Goal: Transaction & Acquisition: Purchase product/service

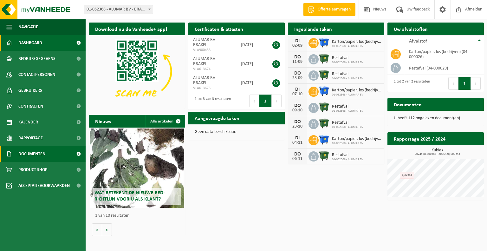
click at [28, 153] on span "Documenten" at bounding box center [31, 154] width 27 height 16
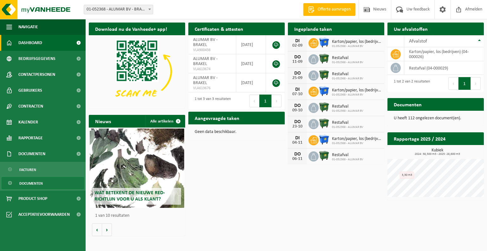
click at [39, 182] on span "Documenten" at bounding box center [30, 183] width 23 height 12
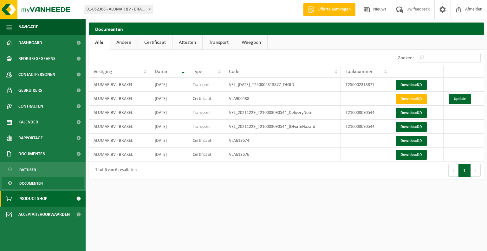
click at [23, 197] on span "Product Shop" at bounding box center [32, 198] width 29 height 16
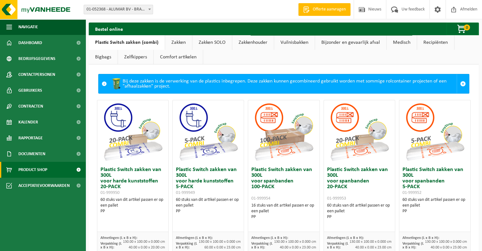
click at [300, 42] on link "Vuilnisbakken" at bounding box center [294, 42] width 41 height 15
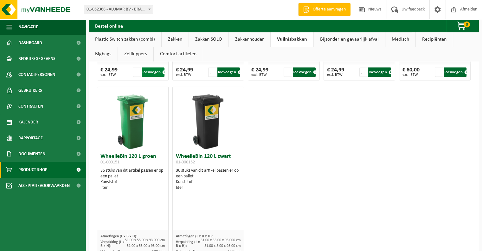
scroll to position [1026, 0]
